Goal: Check status

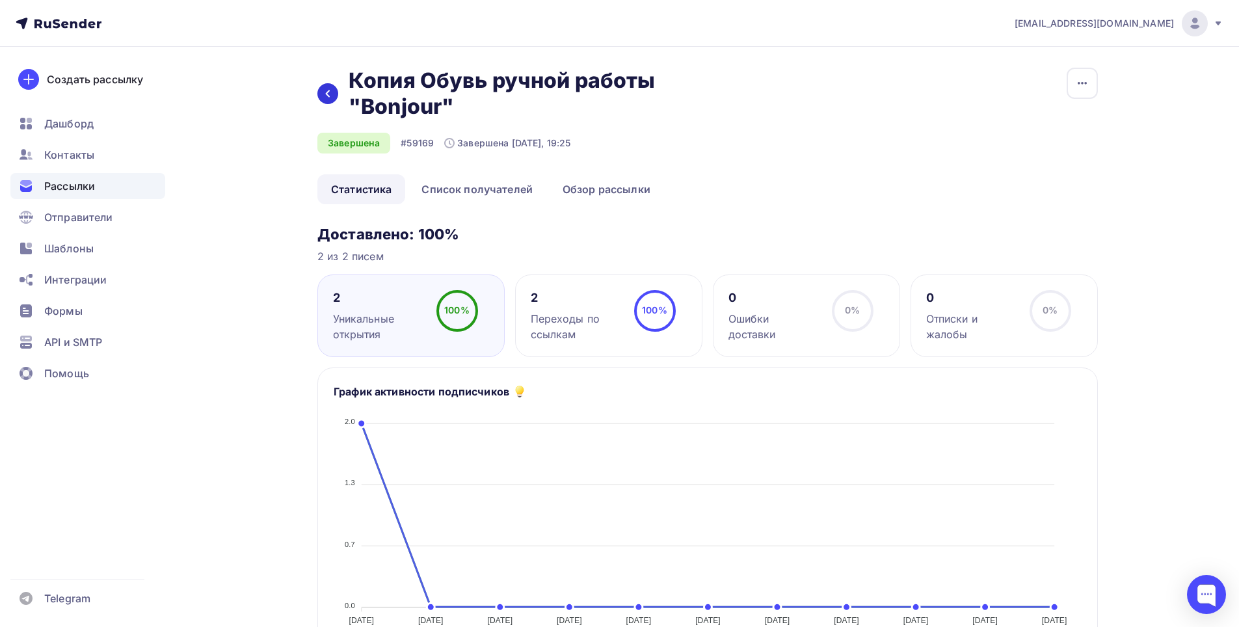
click at [336, 93] on div at bounding box center [327, 93] width 21 height 21
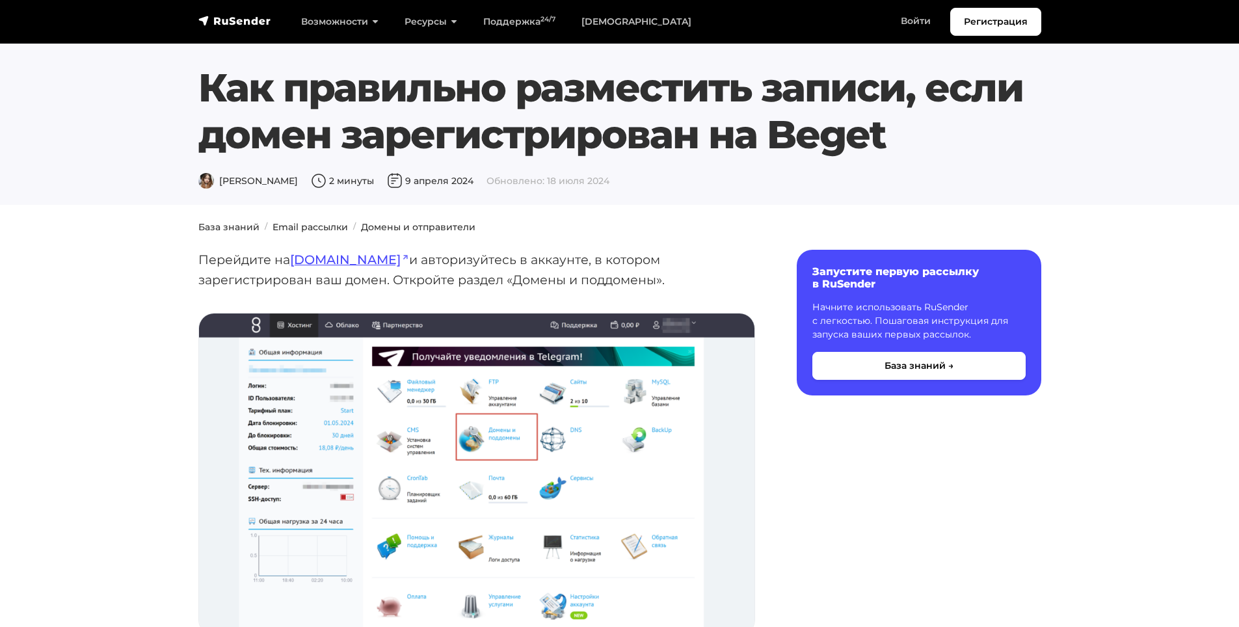
scroll to position [5354, 0]
